Goal: Transaction & Acquisition: Purchase product/service

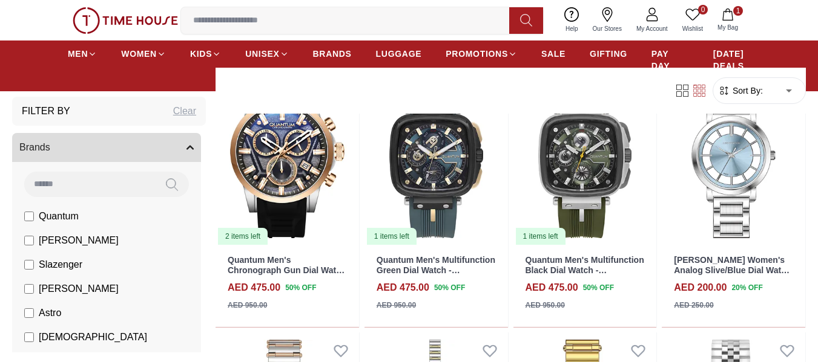
scroll to position [424, 0]
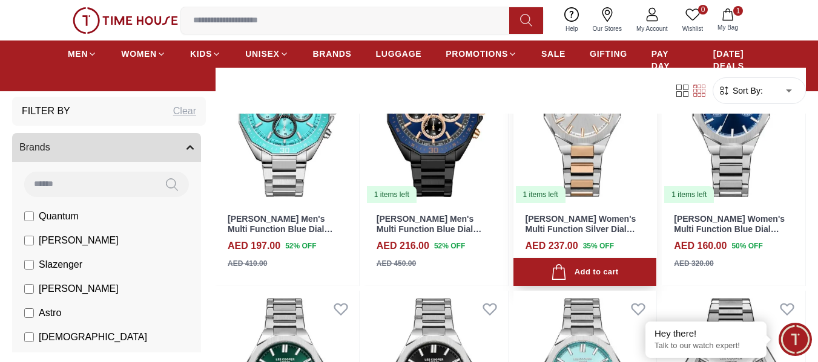
scroll to position [6596, 0]
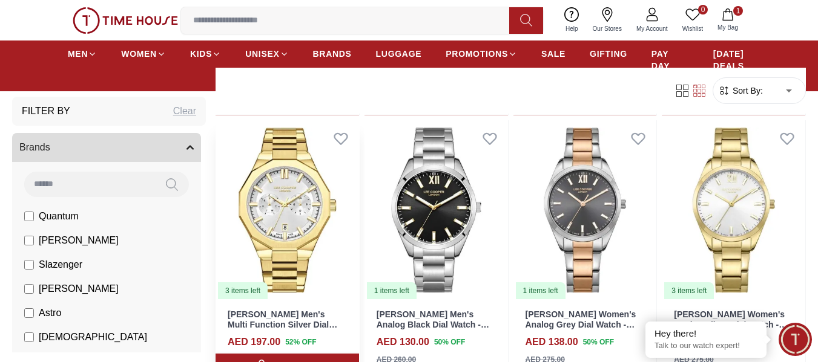
scroll to position [7080, 0]
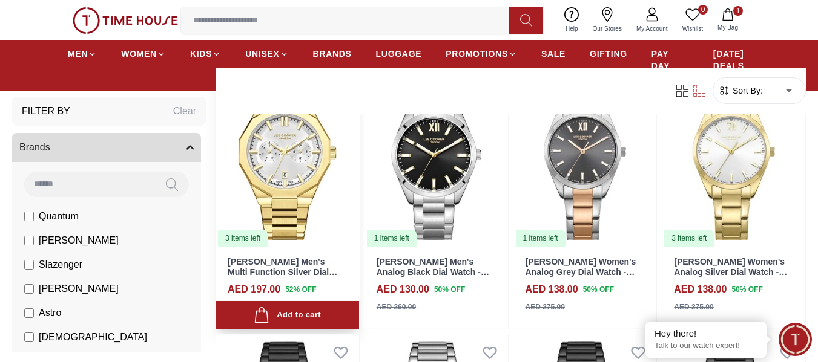
click at [280, 178] on img at bounding box center [286, 158] width 143 height 180
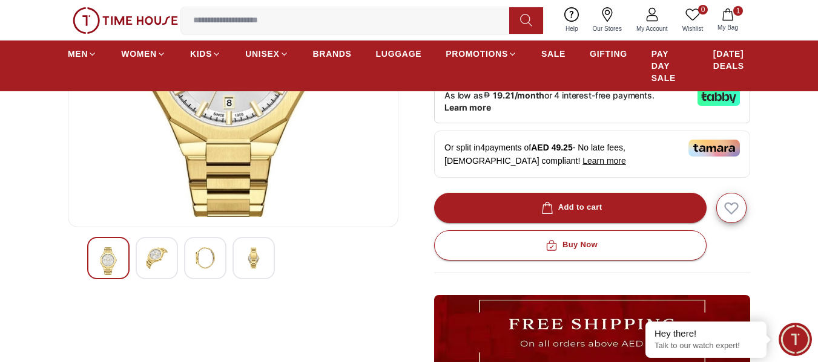
scroll to position [242, 0]
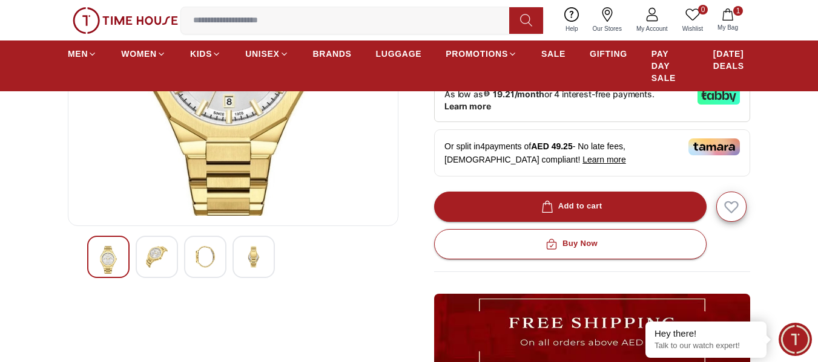
click at [162, 268] on div at bounding box center [157, 257] width 42 height 42
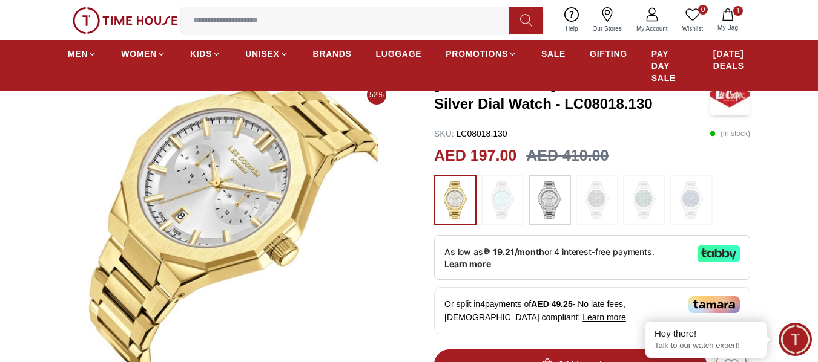
scroll to position [182, 0]
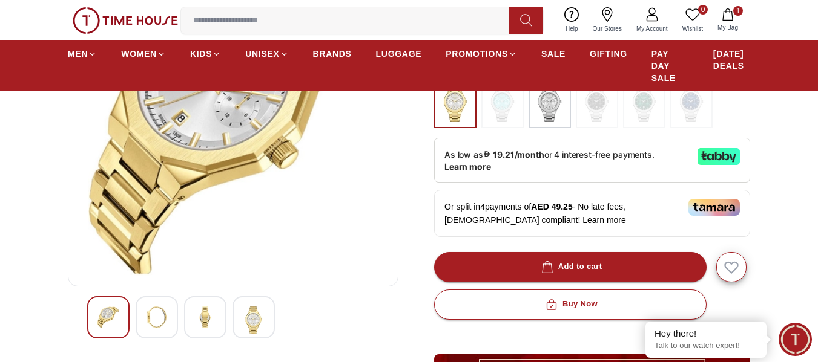
click at [215, 325] on img at bounding box center [205, 318] width 22 height 22
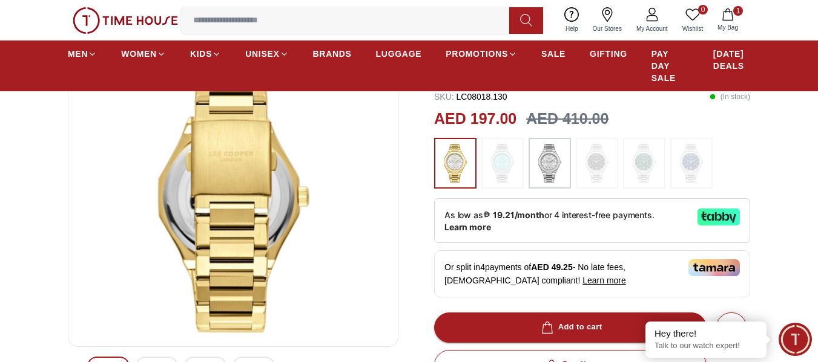
scroll to position [242, 0]
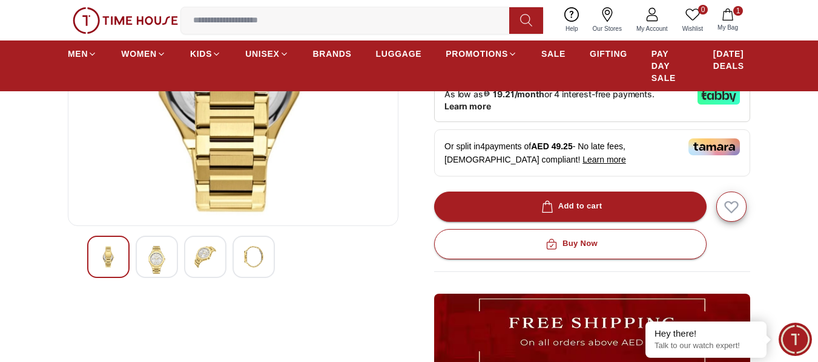
click at [237, 267] on div at bounding box center [253, 257] width 42 height 42
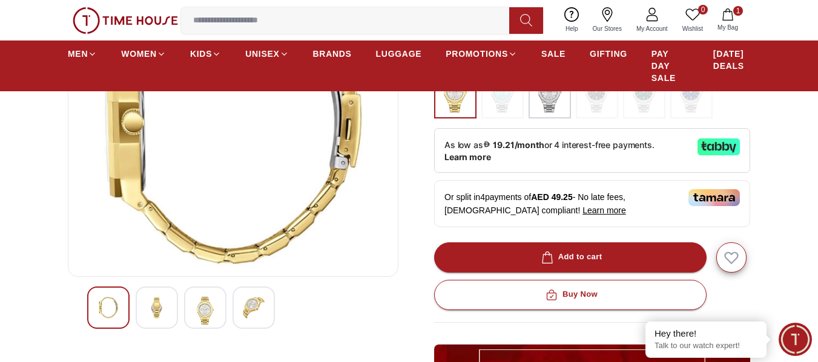
scroll to position [303, 0]
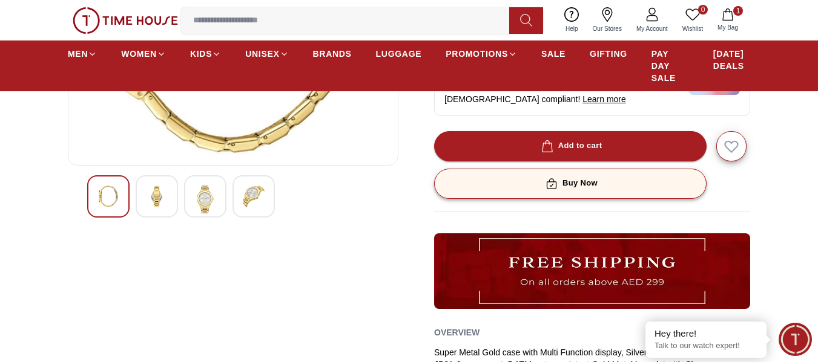
click at [601, 186] on button "Buy Now" at bounding box center [570, 184] width 272 height 30
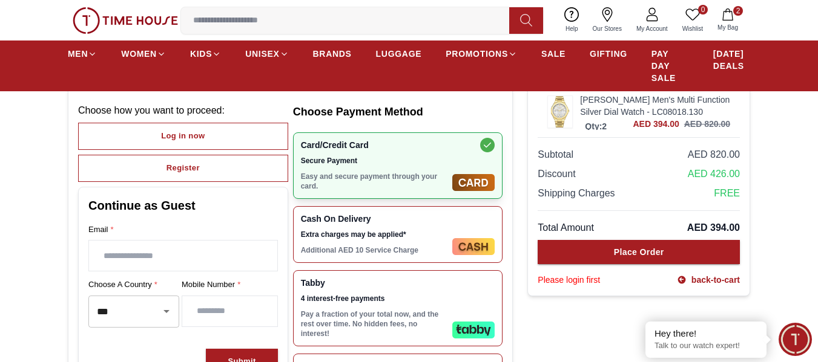
scroll to position [61, 0]
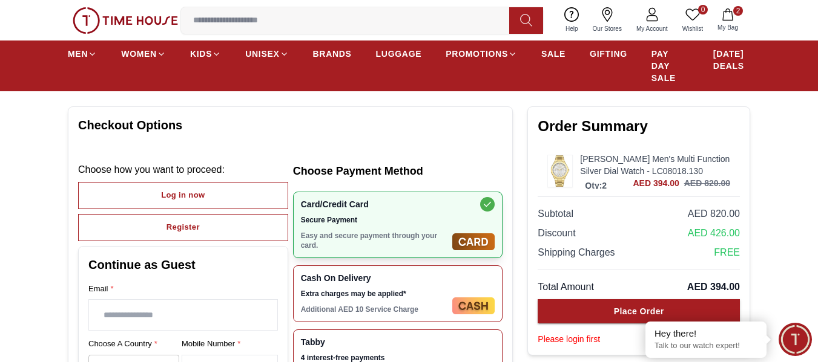
click at [726, 17] on icon "button" at bounding box center [727, 14] width 12 height 12
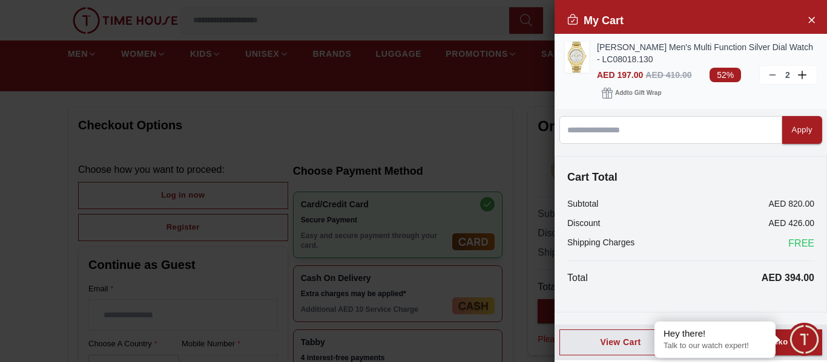
click at [768, 71] on icon at bounding box center [772, 75] width 10 height 10
click at [782, 350] on button "Proceed to Checkout" at bounding box center [754, 343] width 136 height 26
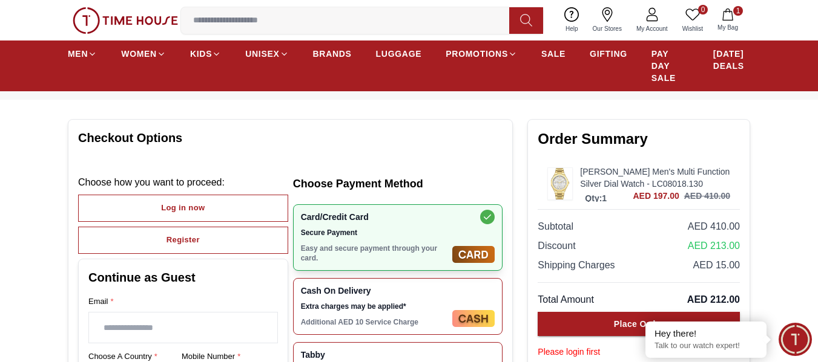
scroll to position [121, 0]
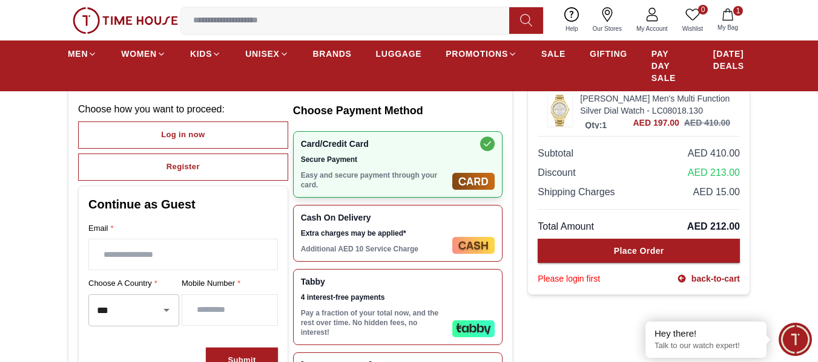
click at [243, 310] on input "number" at bounding box center [229, 310] width 95 height 30
type input "*********"
click at [413, 238] on div "Cash On Delivery Extra charges may be applied* Additional AED 10 Service Charge" at bounding box center [374, 233] width 147 height 41
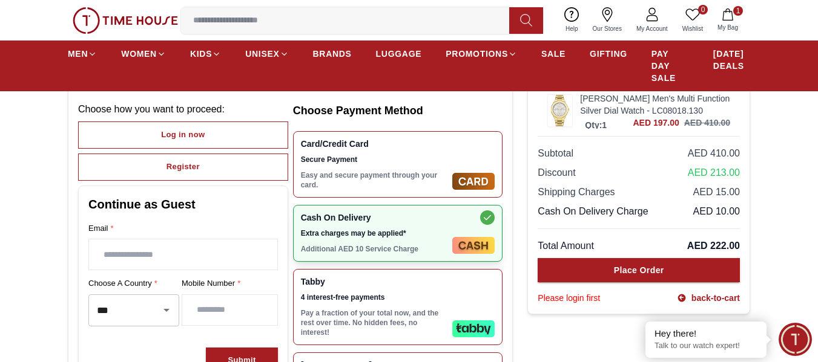
click at [423, 170] on div "Card/Credit Card Secure Payment Easy and secure payment through your card." at bounding box center [374, 164] width 147 height 51
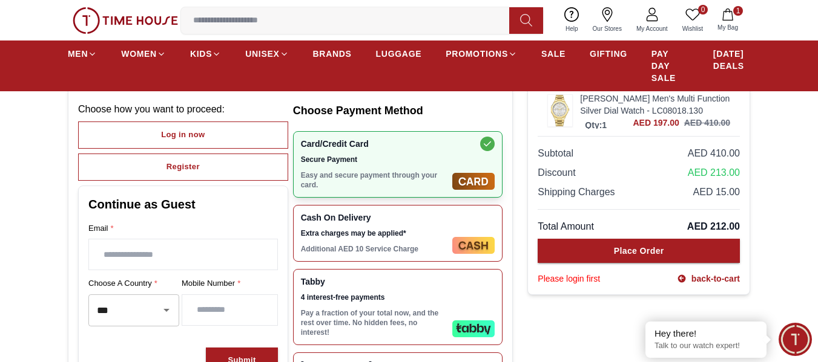
click at [419, 225] on div "Cash On Delivery Extra charges may be applied* Additional AED 10 Service Charge" at bounding box center [374, 233] width 147 height 41
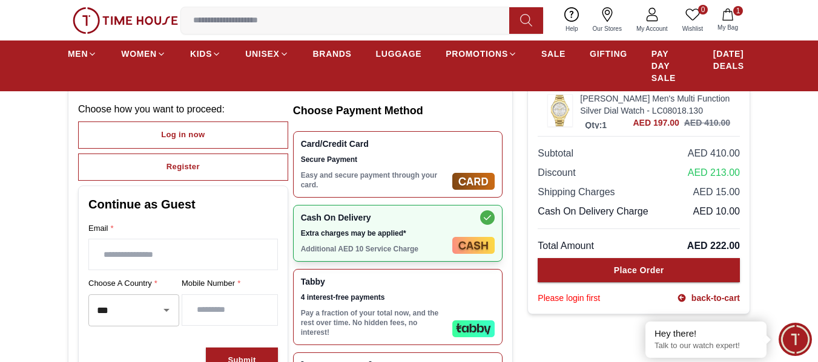
click at [424, 179] on p "Easy and secure payment through your card." at bounding box center [374, 180] width 147 height 19
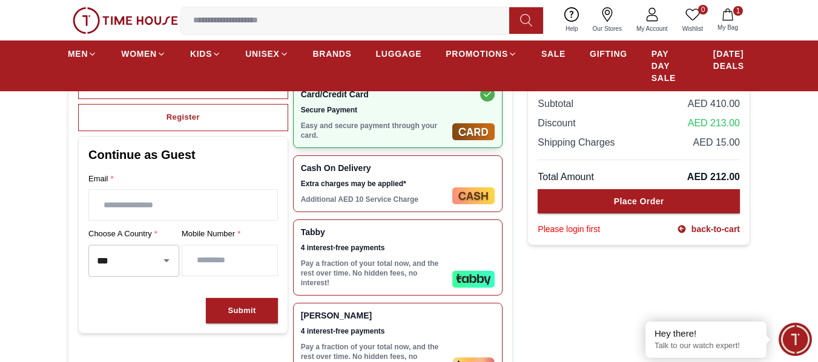
scroll to position [242, 0]
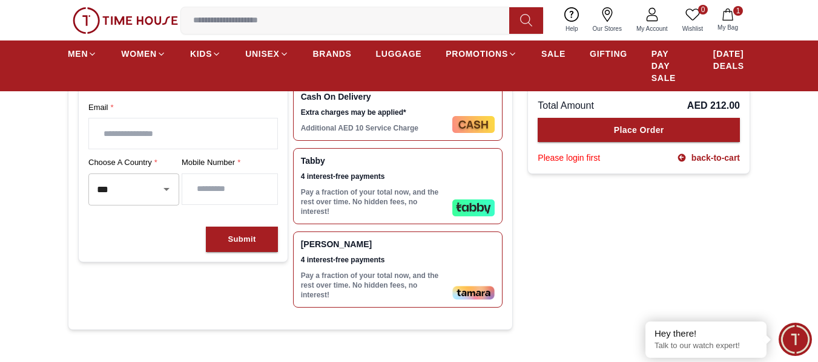
click at [169, 140] on input "text" at bounding box center [183, 134] width 188 height 30
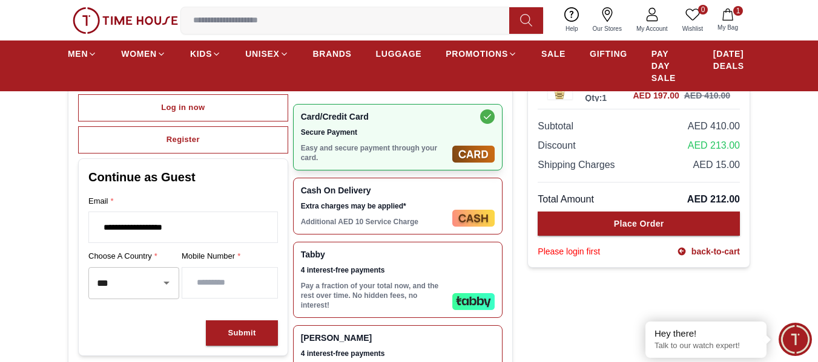
scroll to position [121, 0]
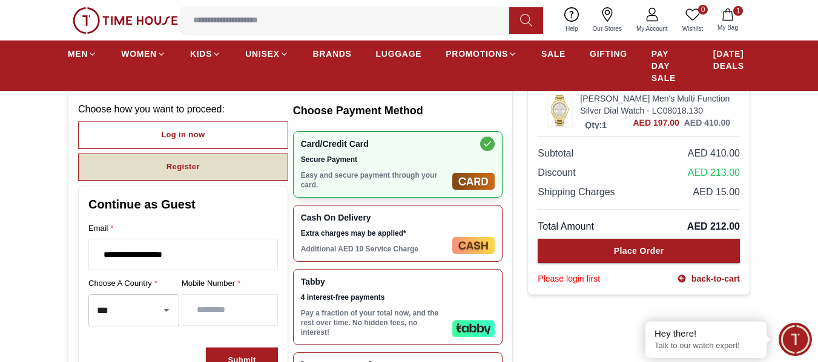
type input "**********"
click at [227, 173] on button "Register" at bounding box center [183, 167] width 210 height 27
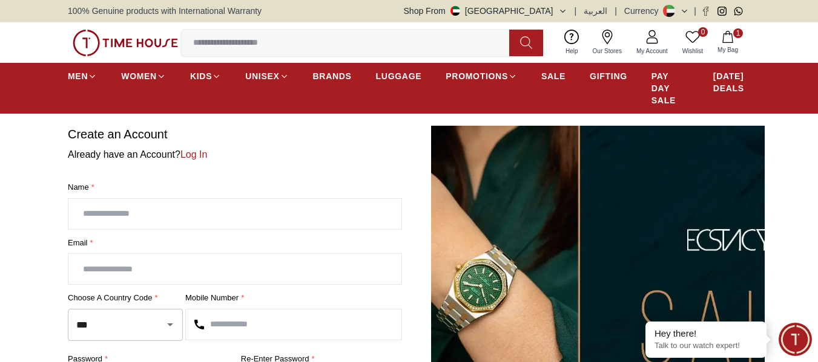
click at [183, 230] on div "Name * Email * Choose a country code * *** ​ Mobile Number * password * Re-ente…" at bounding box center [235, 322] width 334 height 280
click at [180, 221] on input "text" at bounding box center [234, 214] width 333 height 30
type input "*"
type input "******"
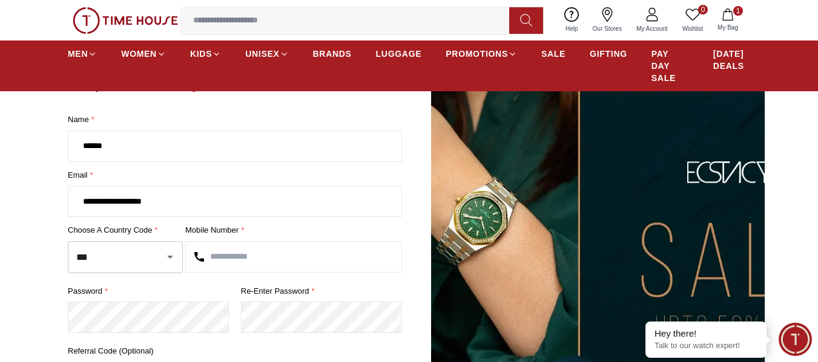
scroll to position [121, 0]
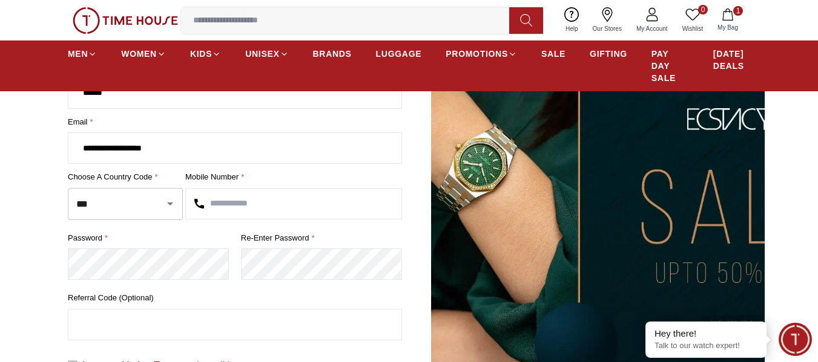
type input "**********"
click at [261, 200] on input "text" at bounding box center [293, 204] width 215 height 30
type input "*********"
click at [0, 252] on section "**********" at bounding box center [409, 209] width 818 height 408
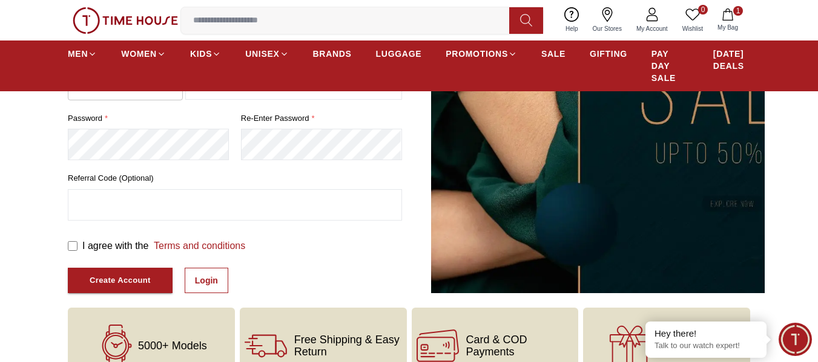
scroll to position [242, 0]
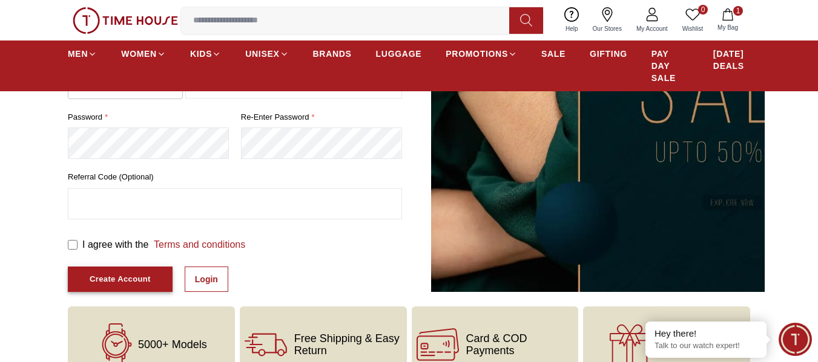
click at [128, 284] on div "Create Account" at bounding box center [120, 280] width 61 height 14
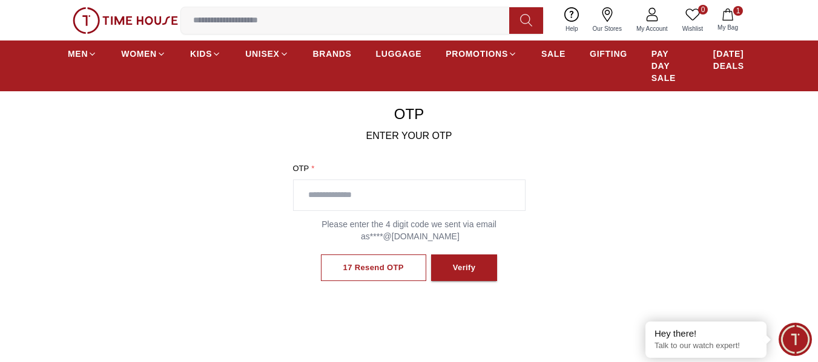
scroll to position [61, 0]
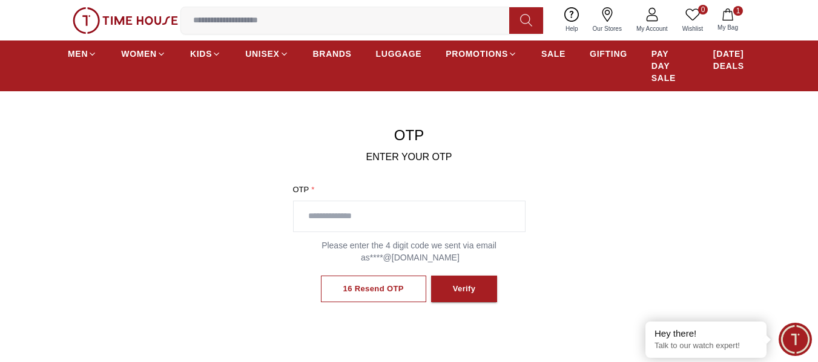
click at [487, 228] on input "text" at bounding box center [409, 217] width 231 height 30
type input "****"
click at [474, 288] on div "Verify" at bounding box center [464, 290] width 23 height 14
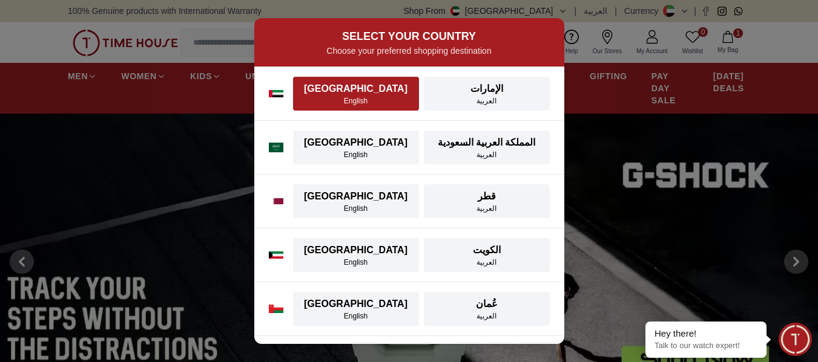
click at [350, 79] on button "UAE English" at bounding box center [356, 94] width 126 height 34
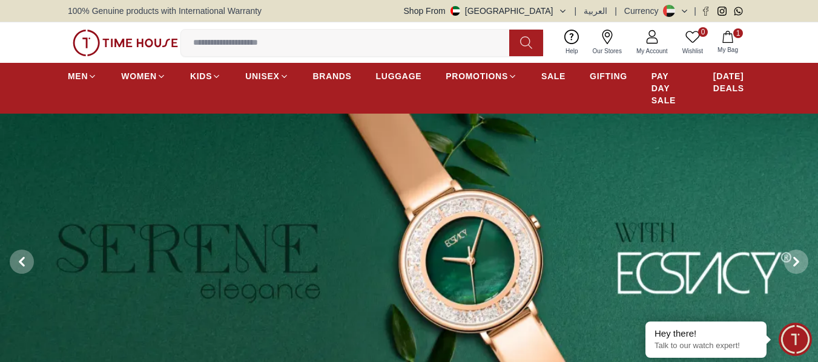
click at [743, 36] on button "1 My Bag" at bounding box center [727, 42] width 35 height 28
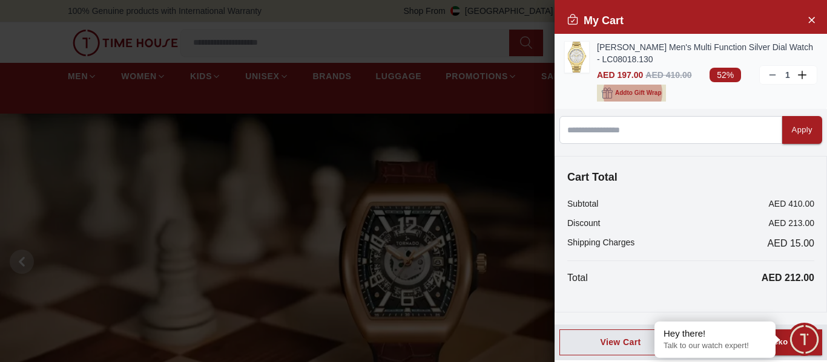
click at [611, 94] on icon "button" at bounding box center [607, 93] width 11 height 11
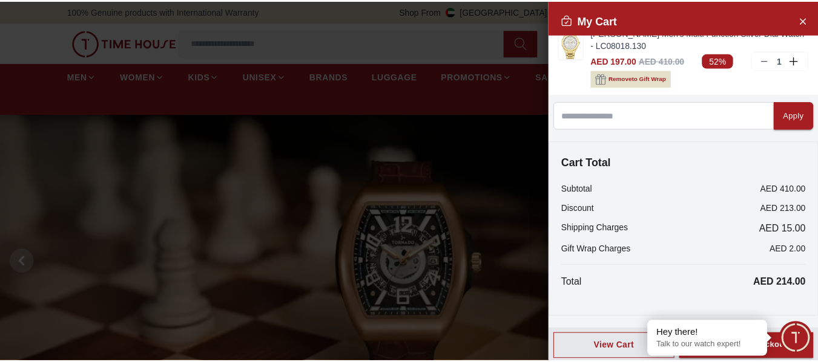
scroll to position [18, 0]
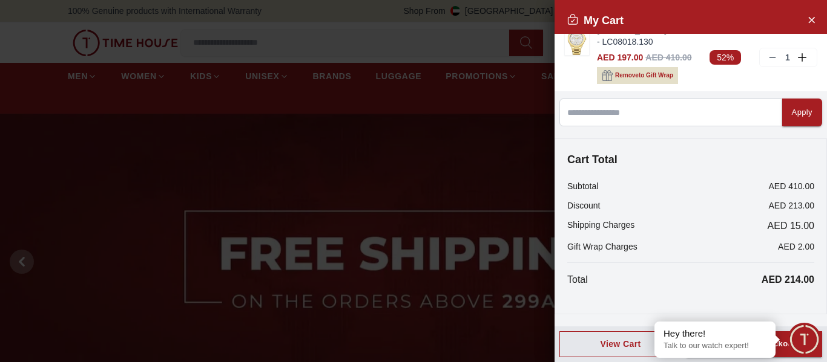
click at [655, 322] on em "Close tooltip" at bounding box center [654, 322] width 13 height 13
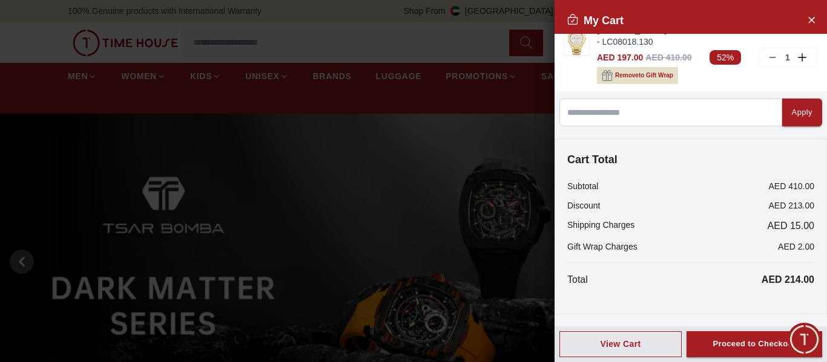
click at [246, 183] on div at bounding box center [413, 181] width 827 height 362
click at [805, 10] on button "Close Account" at bounding box center [810, 19] width 19 height 19
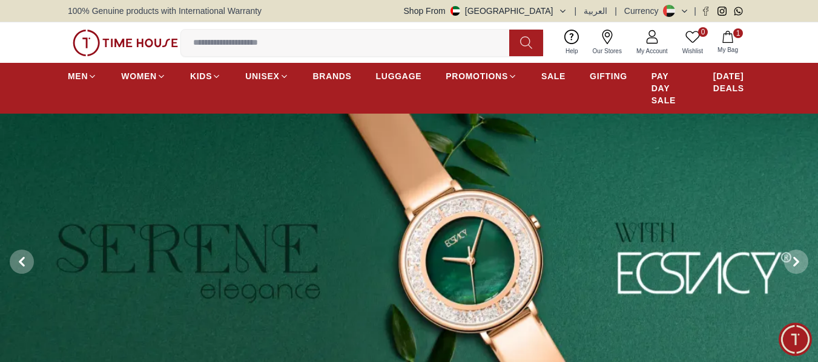
click at [732, 34] on icon "button" at bounding box center [727, 37] width 12 height 12
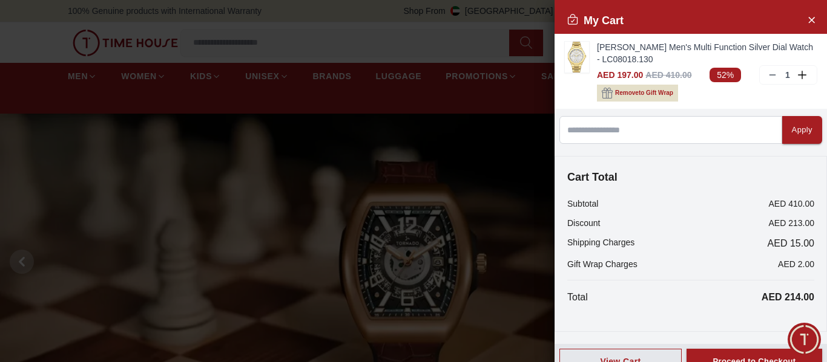
click at [329, 165] on div at bounding box center [413, 181] width 827 height 362
click at [808, 18] on button "Close Account" at bounding box center [810, 19] width 19 height 19
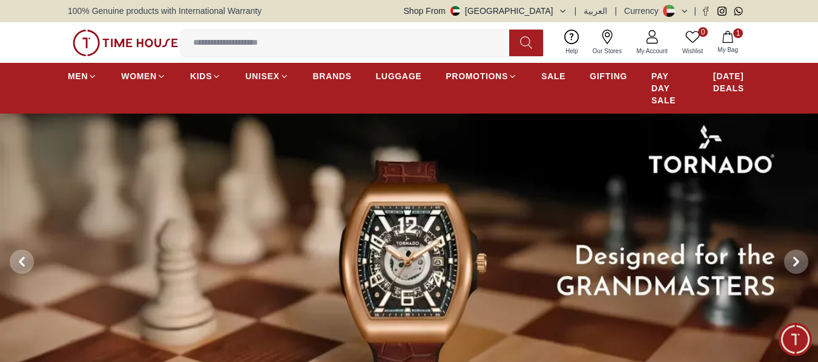
click at [375, 57] on div "0 Wishlist 1 My Bag Help Our Stores My Account 0 Wishlist 1 My Bag" at bounding box center [409, 42] width 682 height 41
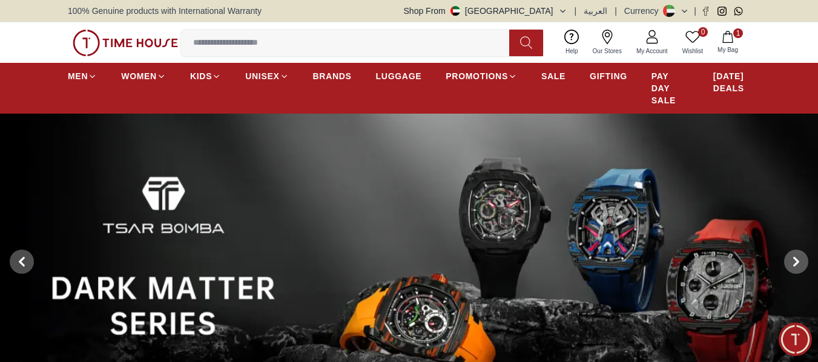
click at [385, 36] on input at bounding box center [350, 43] width 338 height 24
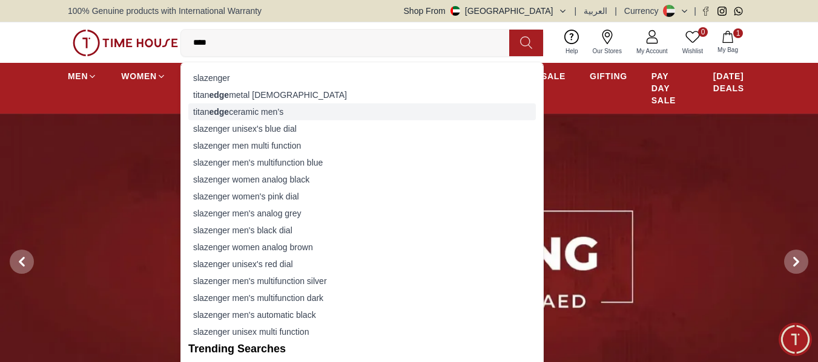
type input "****"
click at [280, 114] on div "titan edge ceramic men’s" at bounding box center [361, 111] width 347 height 17
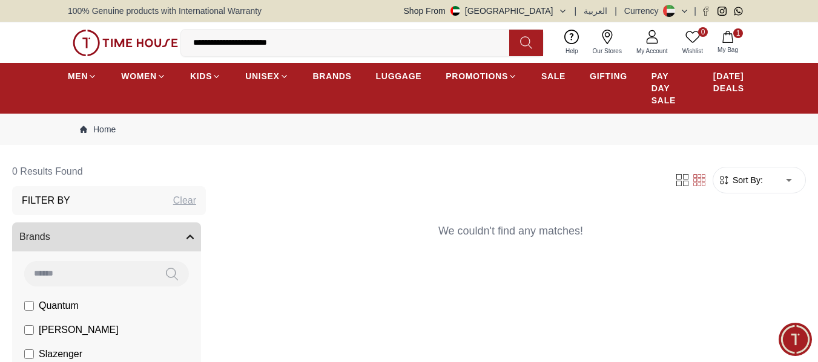
click at [298, 42] on input "**********" at bounding box center [350, 43] width 338 height 24
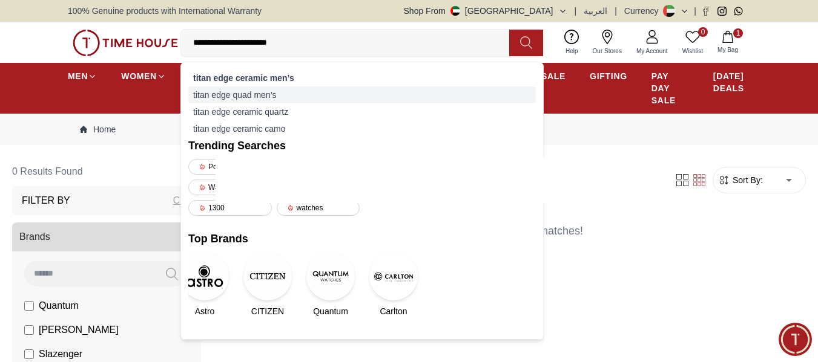
click at [250, 96] on div "titan edge quad men’s" at bounding box center [361, 95] width 347 height 17
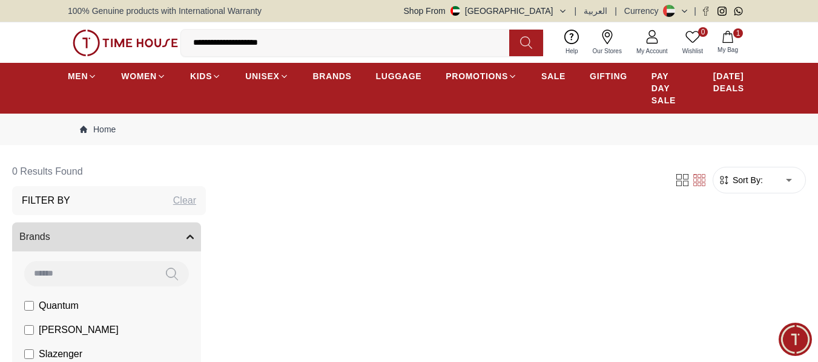
click at [287, 42] on input "**********" at bounding box center [350, 43] width 338 height 24
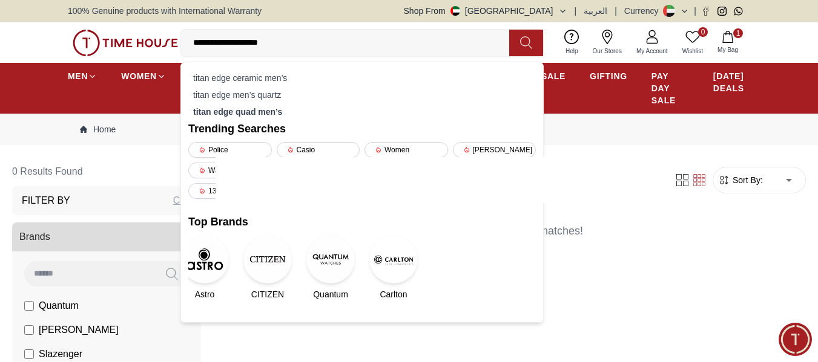
drag, startPoint x: 300, startPoint y: 48, endPoint x: 0, endPoint y: 12, distance: 301.7
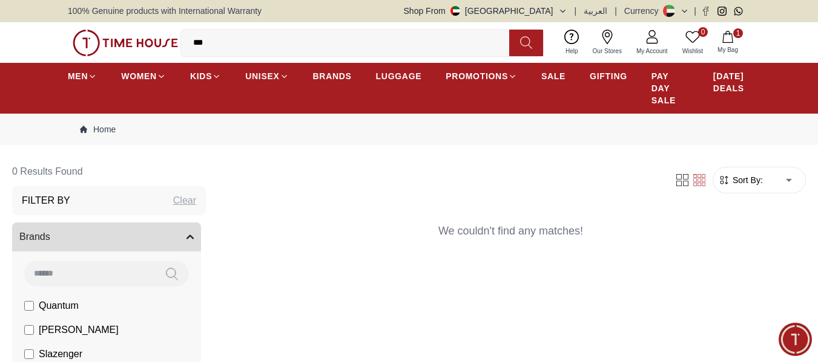
type input "****"
click at [534, 39] on button at bounding box center [526, 43] width 34 height 27
drag, startPoint x: 10, startPoint y: 38, endPoint x: 0, endPoint y: 28, distance: 14.1
click at [0, 30] on div "0 Wishlist 1 My Bag **** titan edge ceramic men’s titan edge men’s quartz titan…" at bounding box center [409, 42] width 818 height 41
type input "**********"
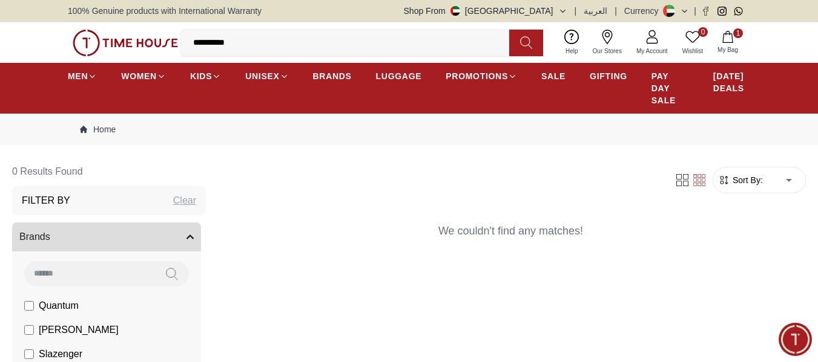
click at [538, 36] on button at bounding box center [526, 43] width 34 height 27
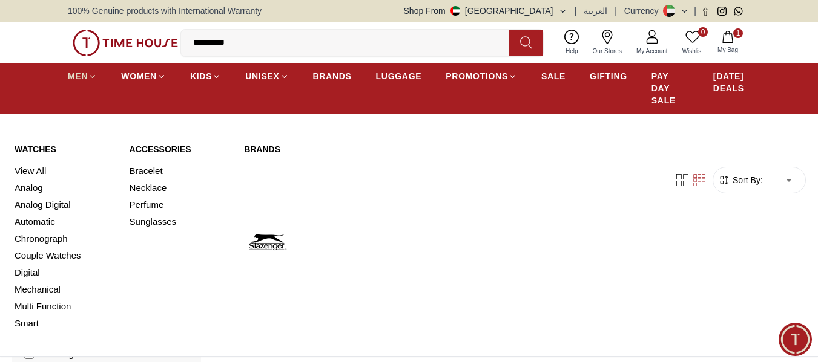
click at [90, 73] on icon at bounding box center [92, 76] width 9 height 9
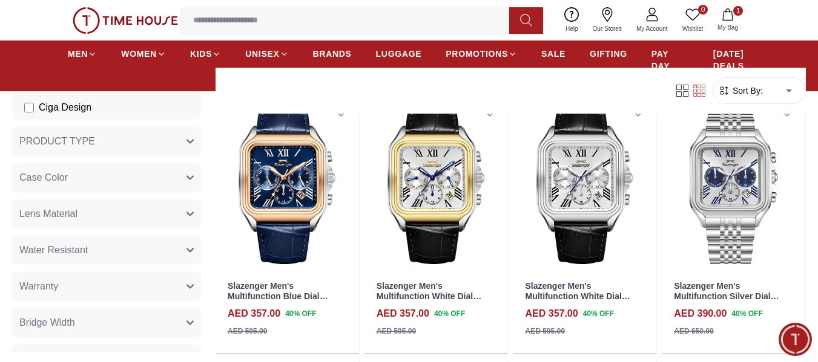
scroll to position [666, 0]
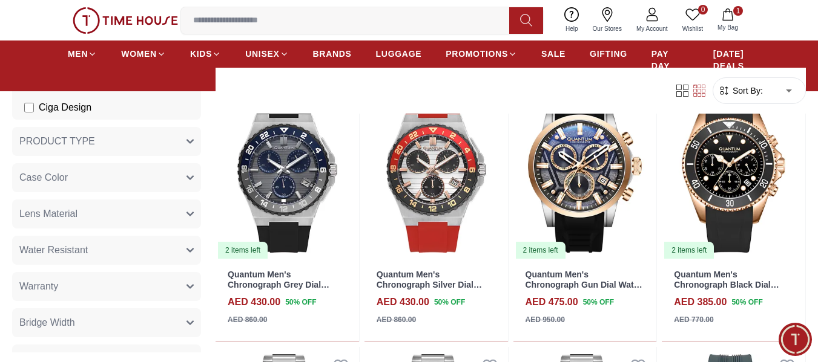
scroll to position [2179, 0]
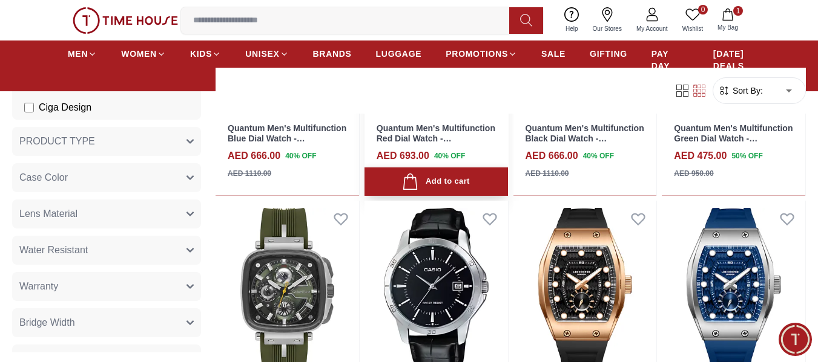
scroll to position [2542, 0]
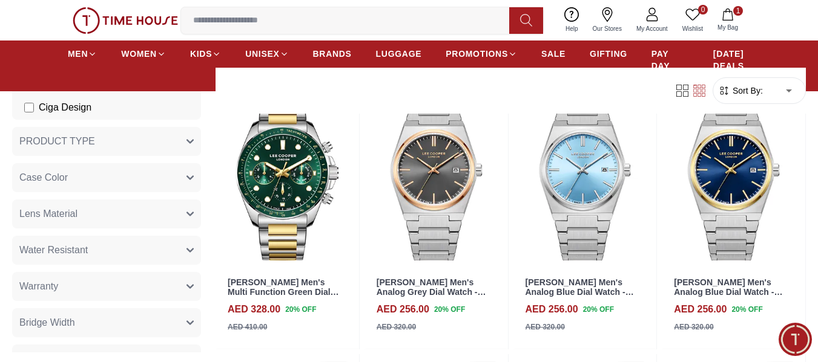
scroll to position [6536, 0]
